Goal: Navigation & Orientation: Find specific page/section

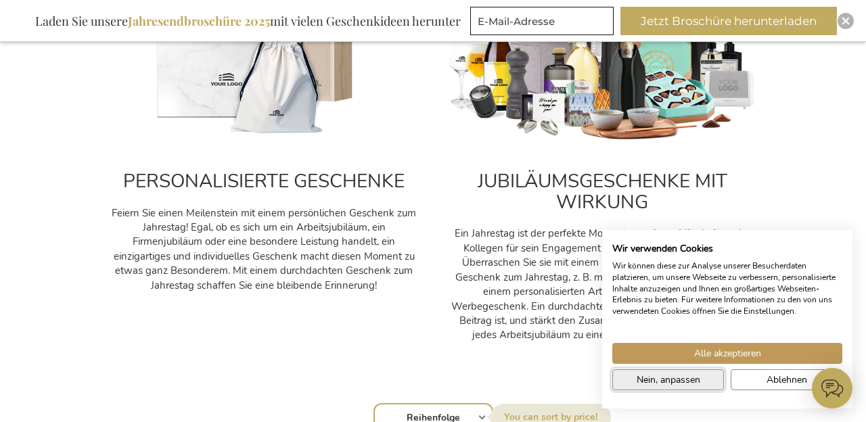
click at [677, 380] on span "Nein, anpassen" at bounding box center [669, 380] width 64 height 14
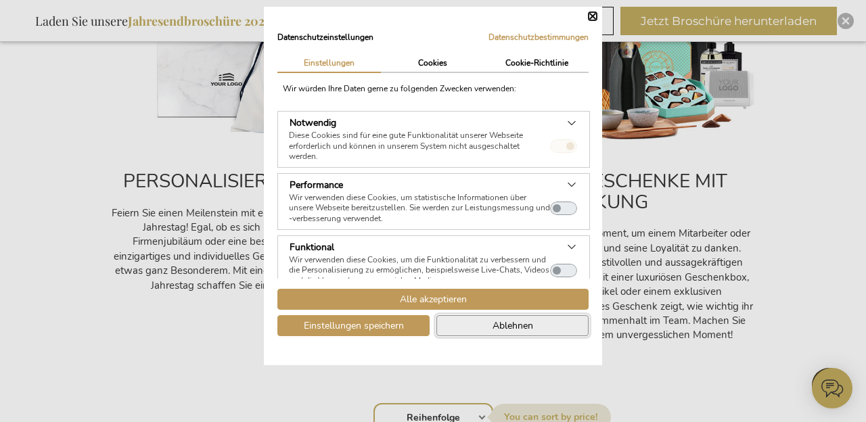
click at [482, 325] on button "Ablehnen" at bounding box center [513, 325] width 152 height 21
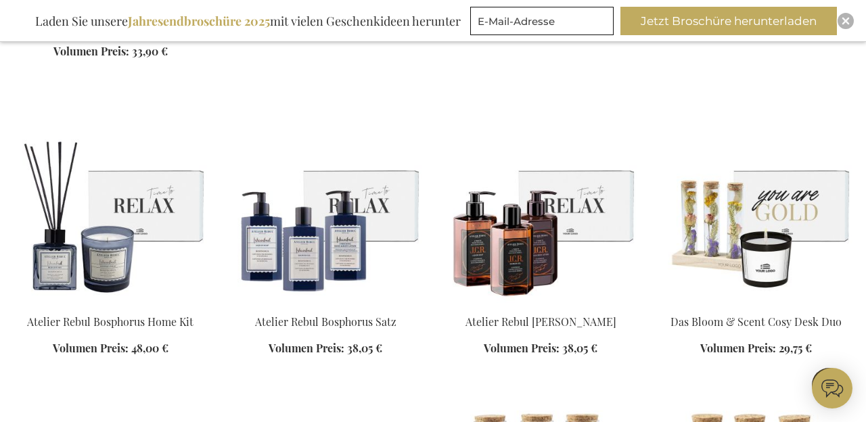
scroll to position [1959, 0]
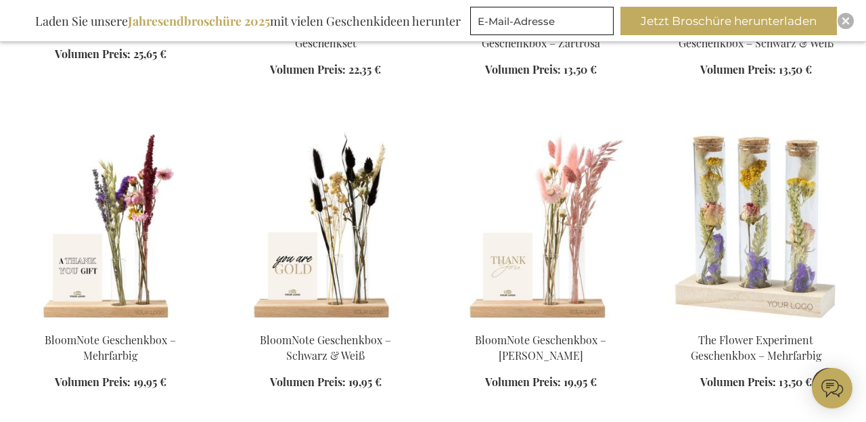
scroll to position [2551, 0]
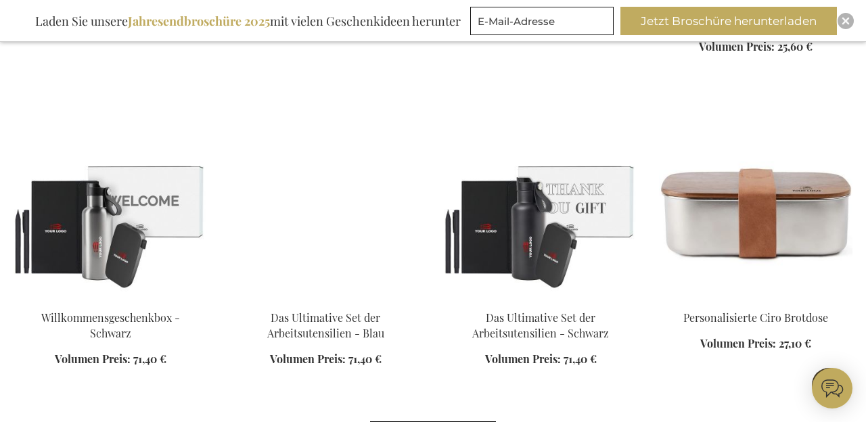
scroll to position [3557, 0]
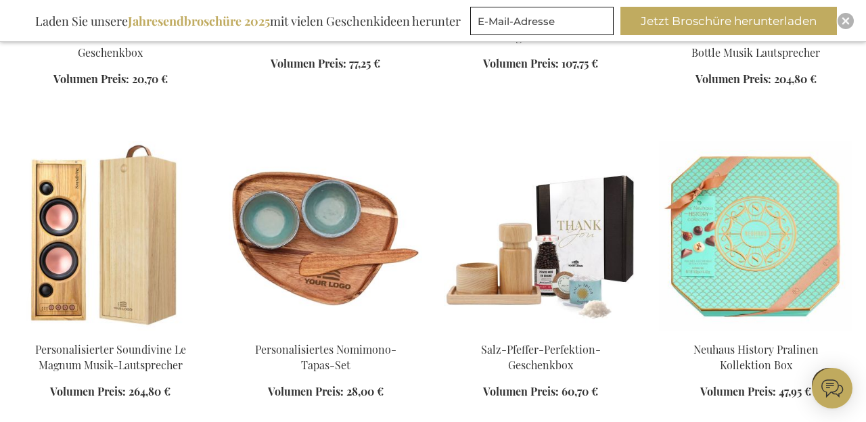
scroll to position [4406, 0]
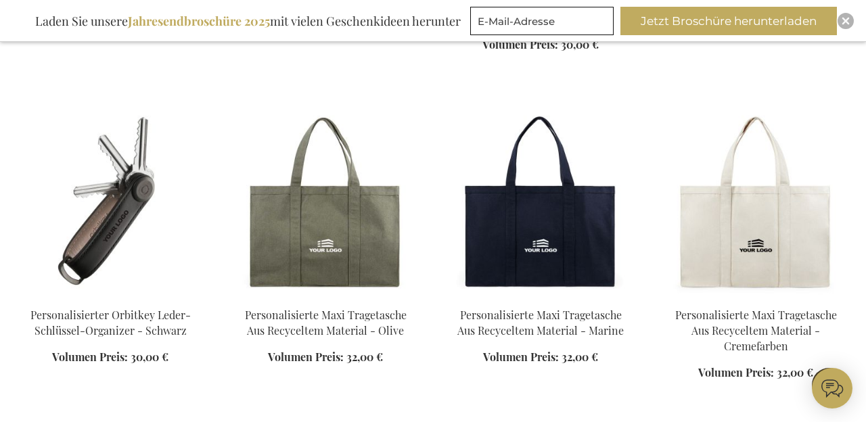
scroll to position [6328, 0]
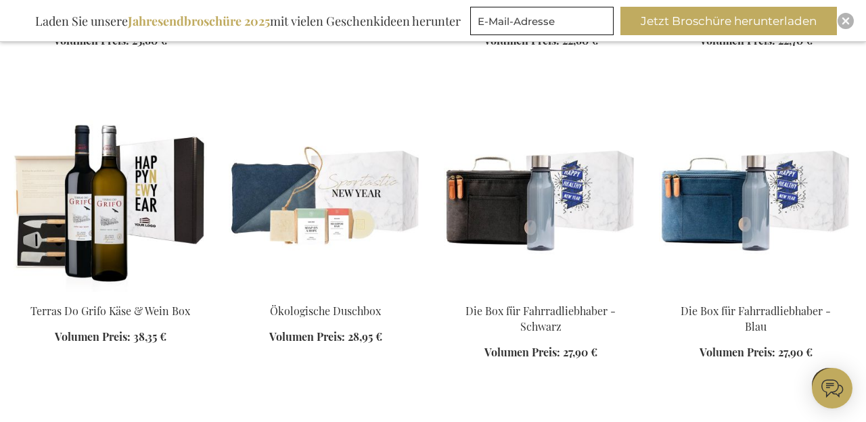
scroll to position [8528, 0]
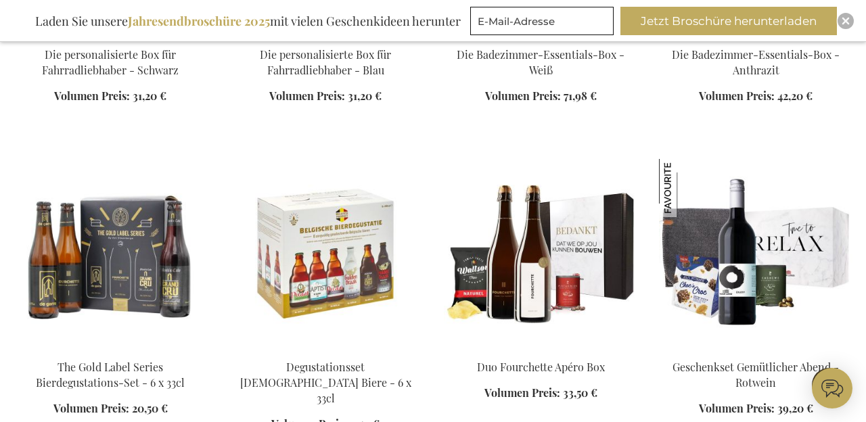
scroll to position [9158, 0]
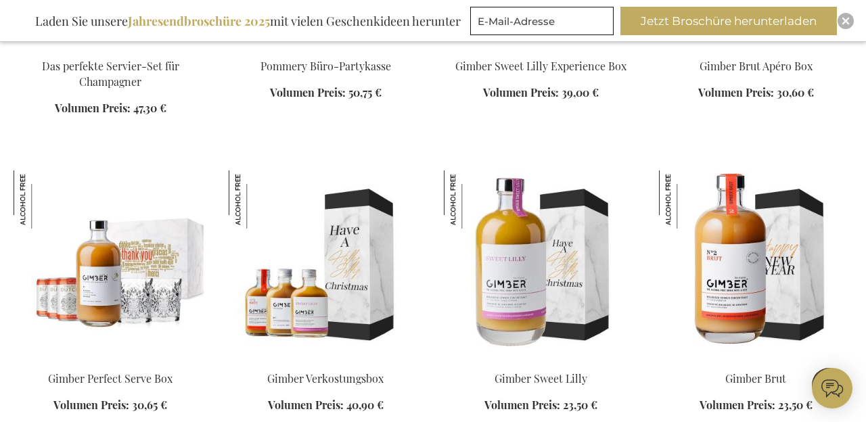
scroll to position [10062, 0]
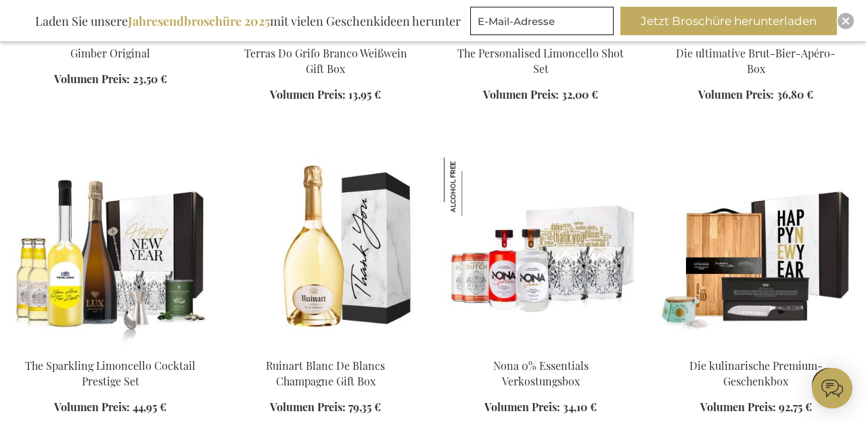
scroll to position [10680, 0]
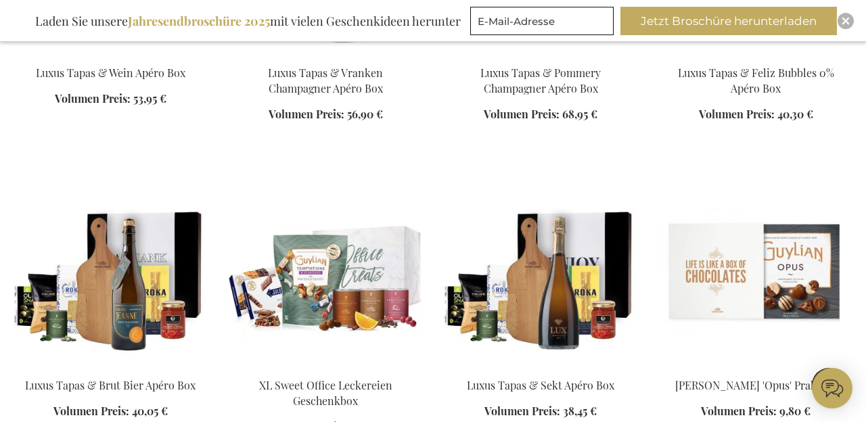
scroll to position [12837, 0]
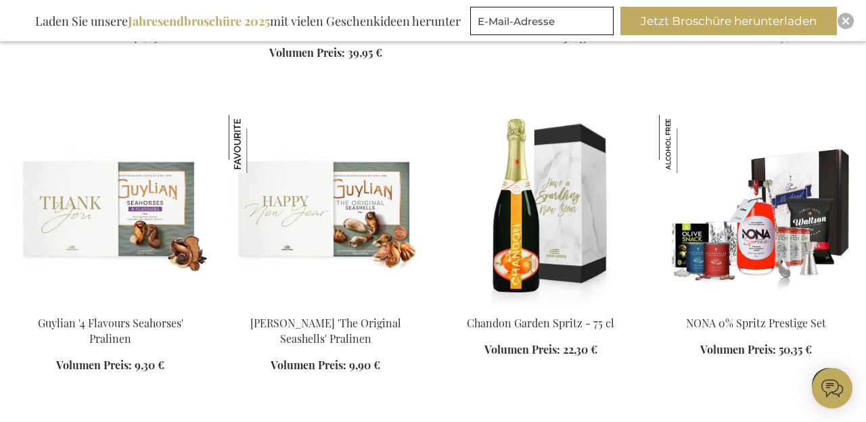
scroll to position [13226, 0]
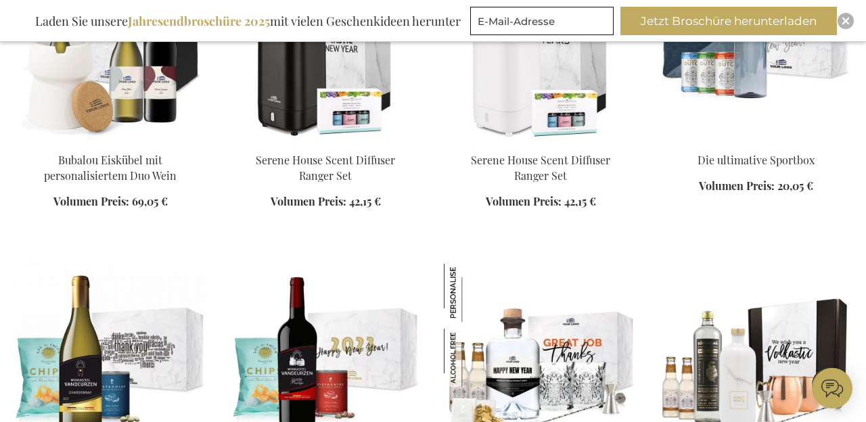
scroll to position [15070, 0]
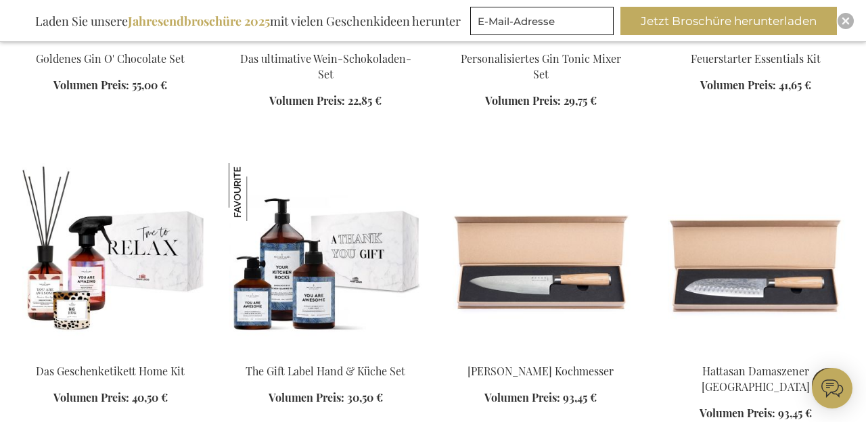
scroll to position [15665, 0]
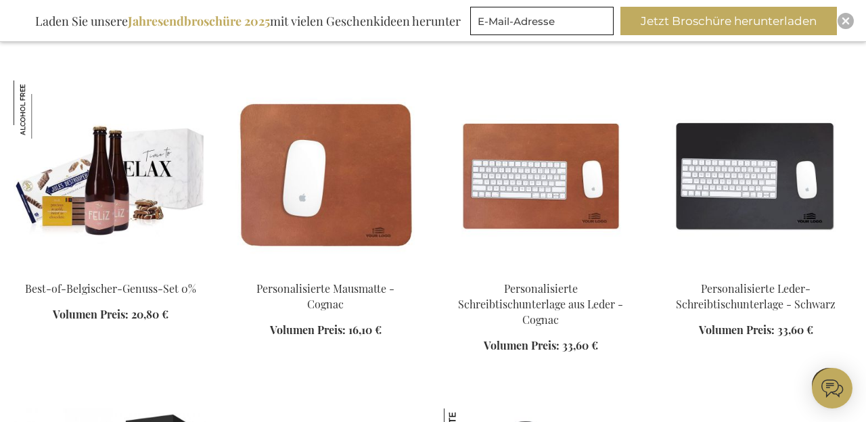
scroll to position [16075, 0]
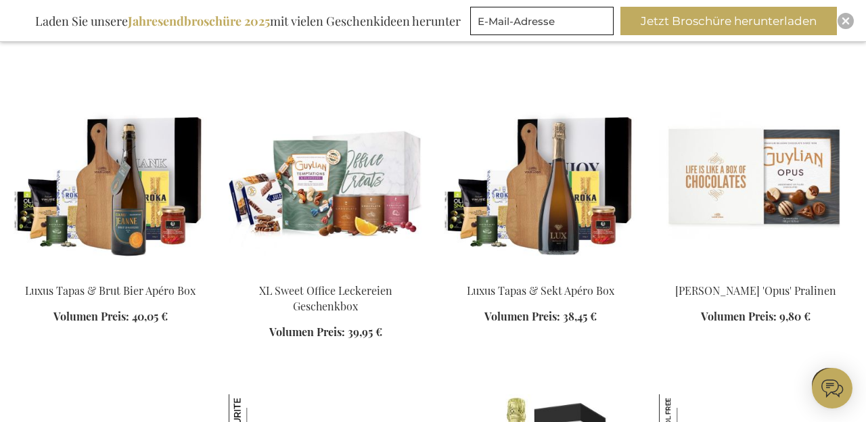
scroll to position [12942, 0]
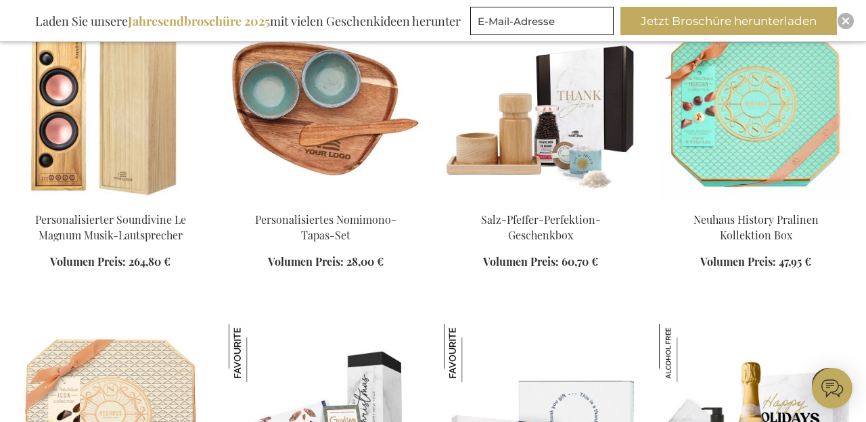
scroll to position [4467, 0]
